Goal: Task Accomplishment & Management: Manage account settings

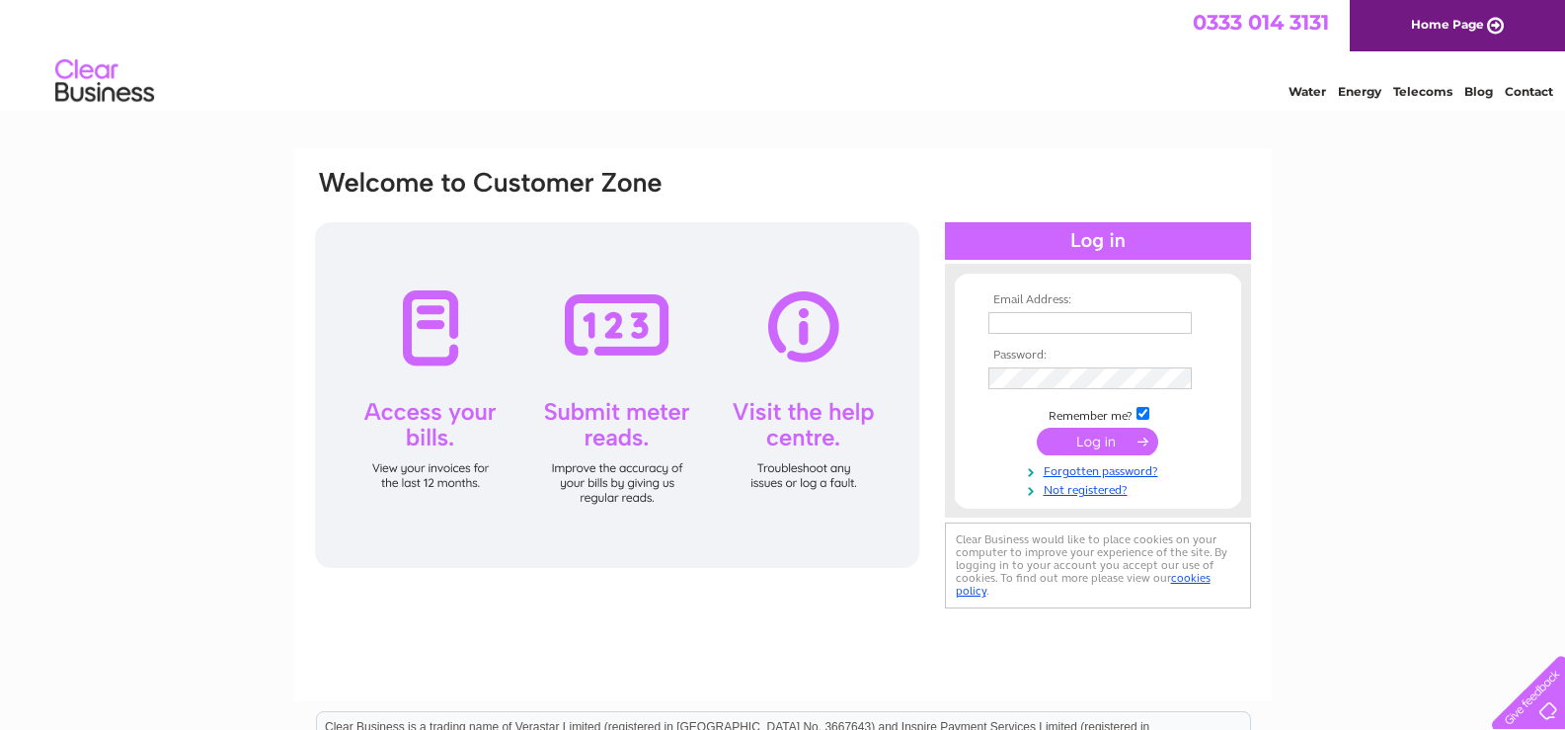
click at [994, 326] on input "text" at bounding box center [1090, 323] width 203 height 22
type input "[EMAIL_ADDRESS][DOMAIN_NAME]"
click at [1037, 430] on input "submit" at bounding box center [1097, 444] width 121 height 28
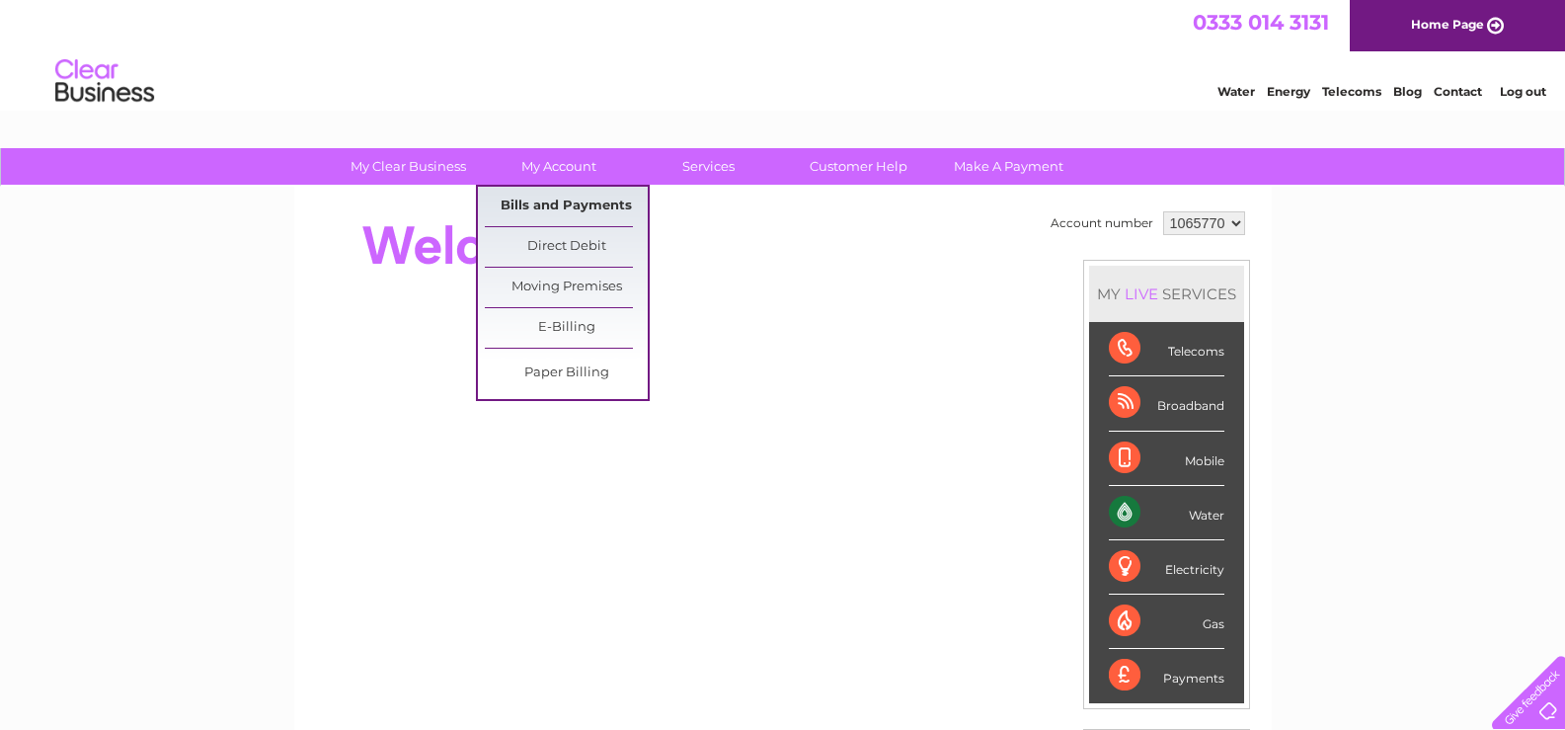
click at [546, 207] on link "Bills and Payments" at bounding box center [566, 207] width 163 height 40
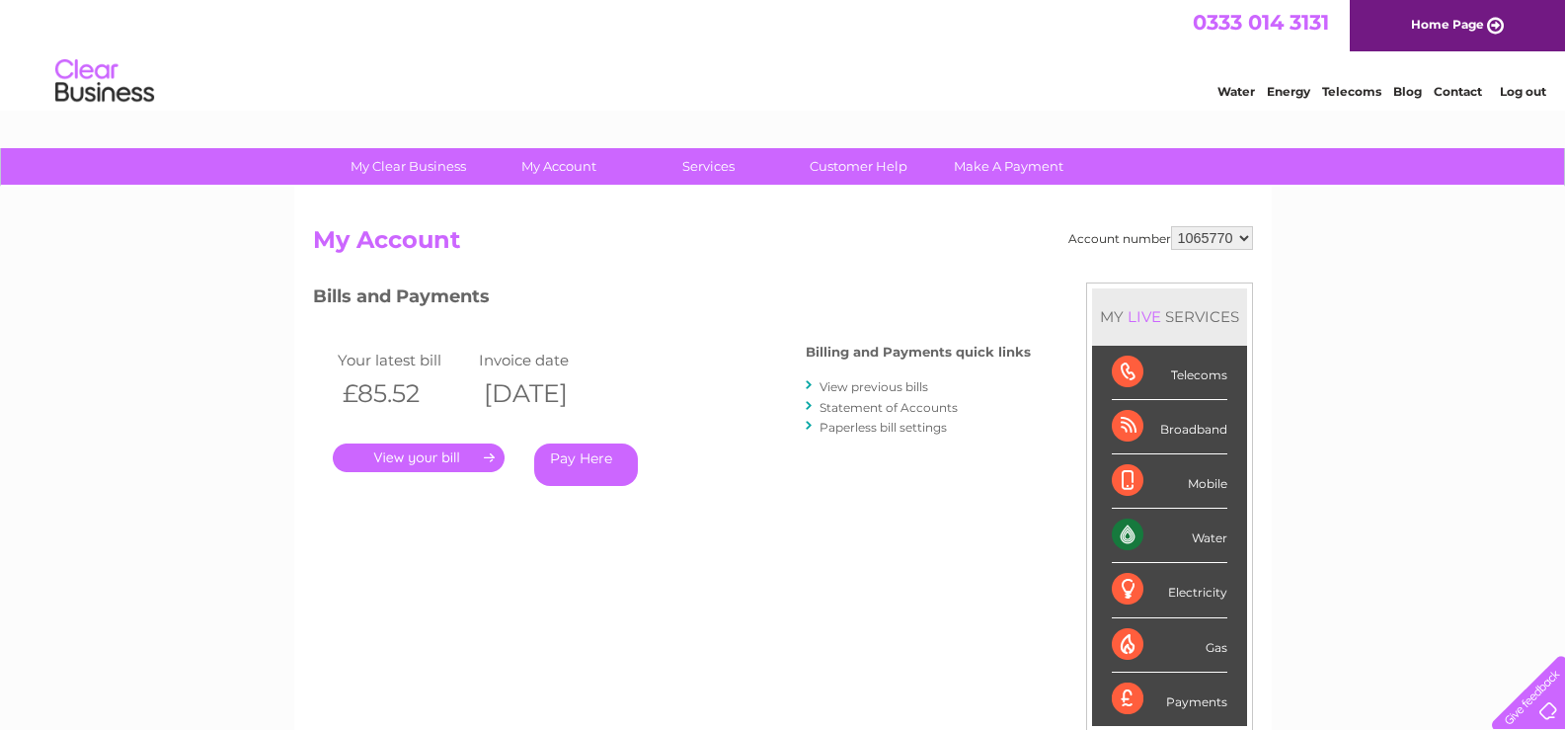
click at [425, 460] on link "." at bounding box center [419, 457] width 172 height 29
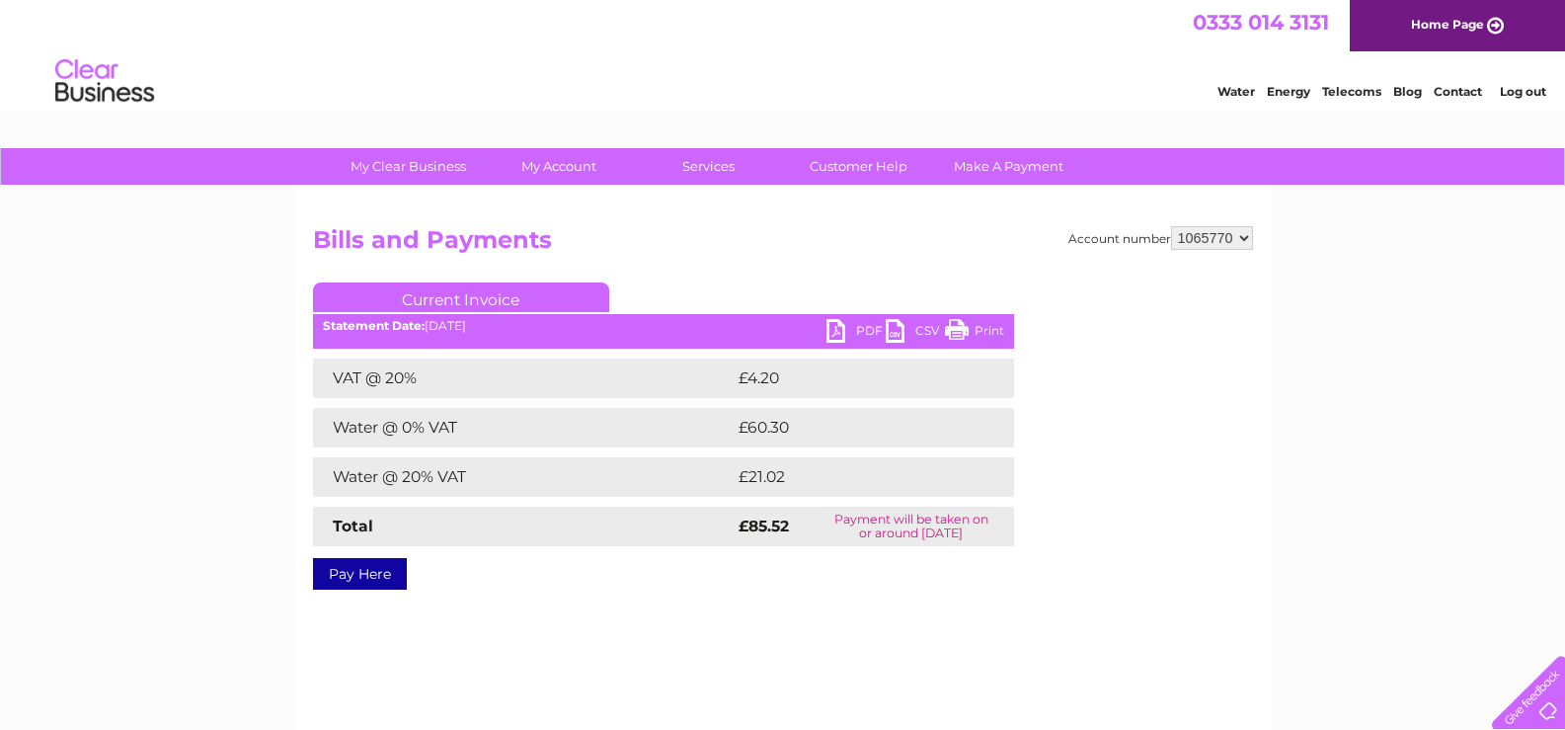
click at [839, 332] on link "PDF" at bounding box center [856, 333] width 59 height 29
click at [1531, 99] on link "Log out" at bounding box center [1523, 91] width 46 height 15
